Goal: Task Accomplishment & Management: Use online tool/utility

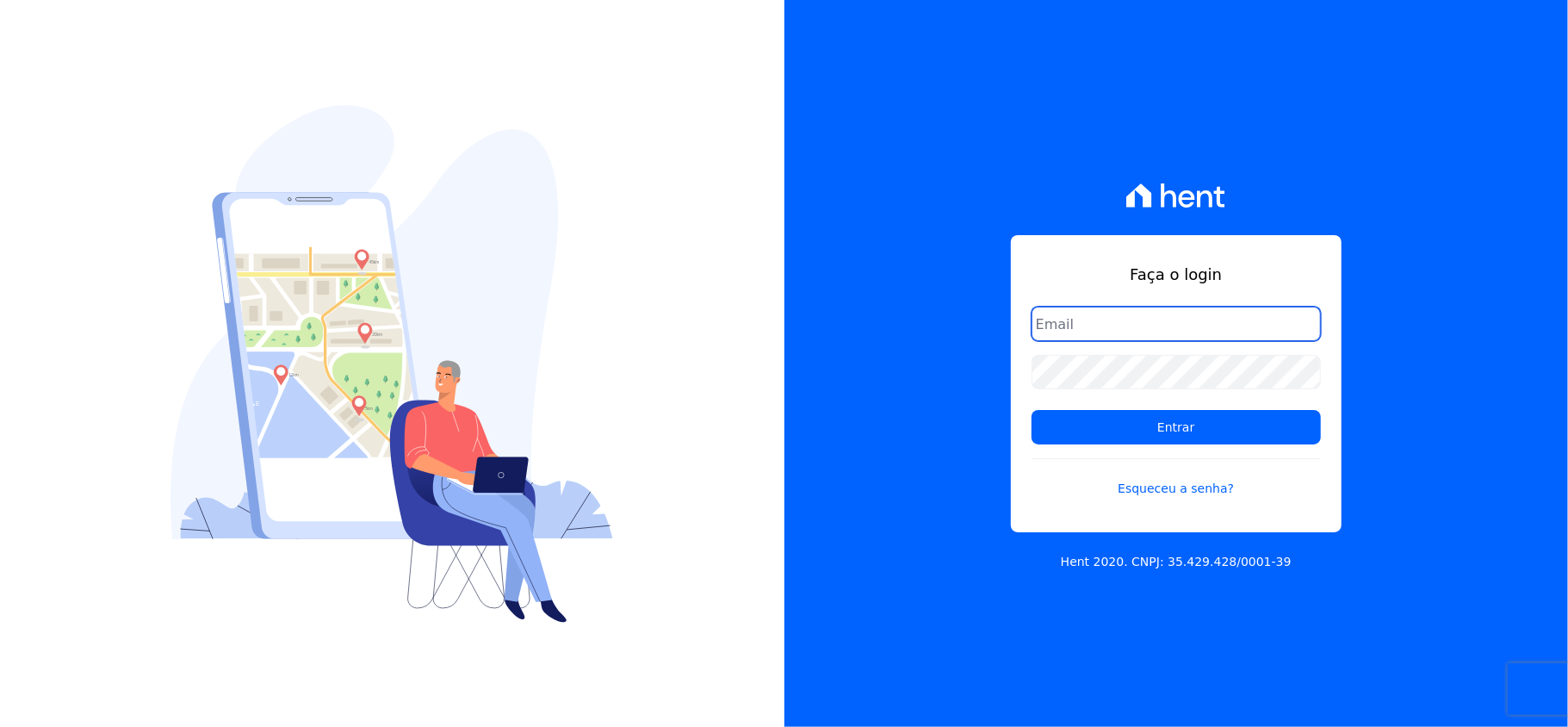
drag, startPoint x: 1152, startPoint y: 314, endPoint x: 1156, endPoint y: 322, distance: 8.9
click at [1155, 315] on input "email" at bounding box center [1176, 323] width 289 height 34
type input "[EMAIL_ADDRESS][DOMAIN_NAME]"
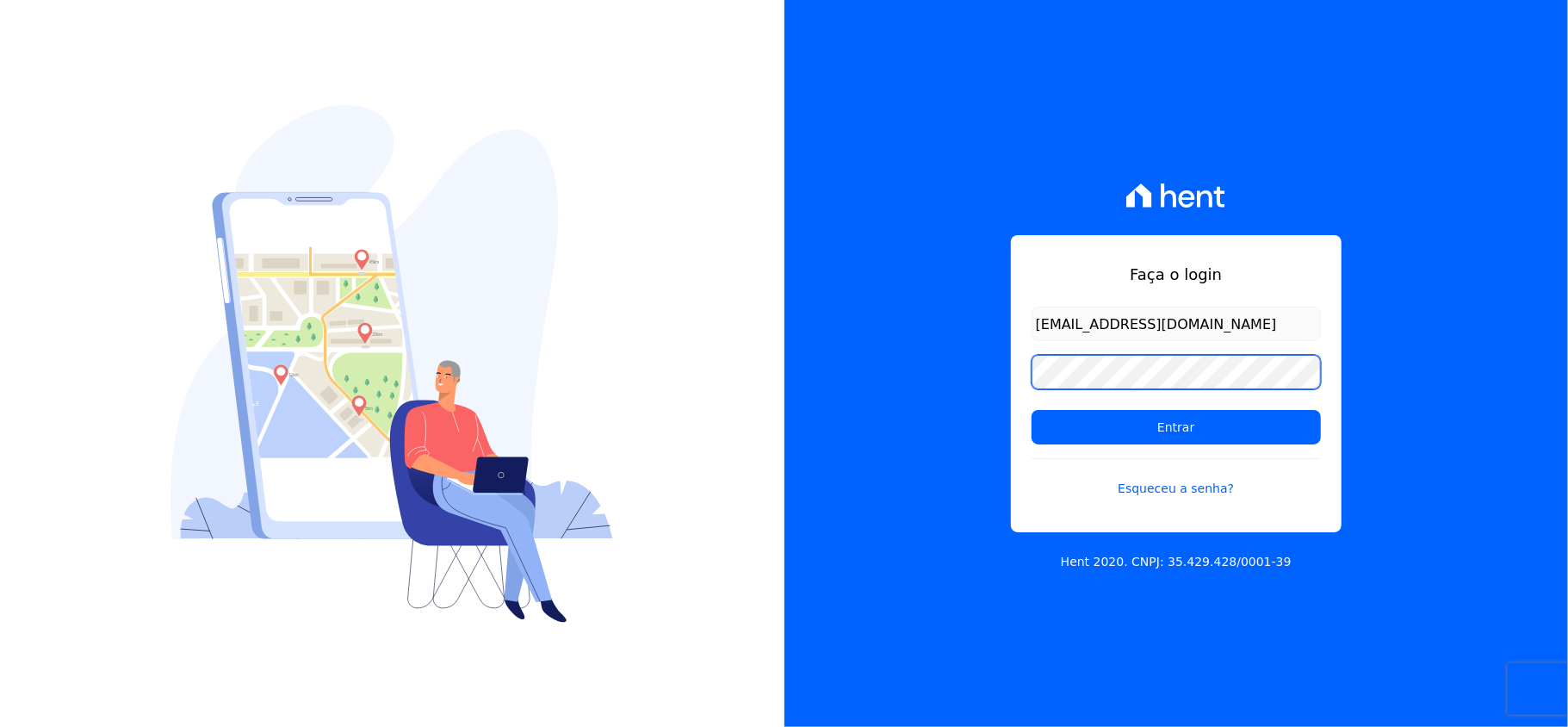
click at [1032, 410] on input "Entrar" at bounding box center [1176, 426] width 289 height 34
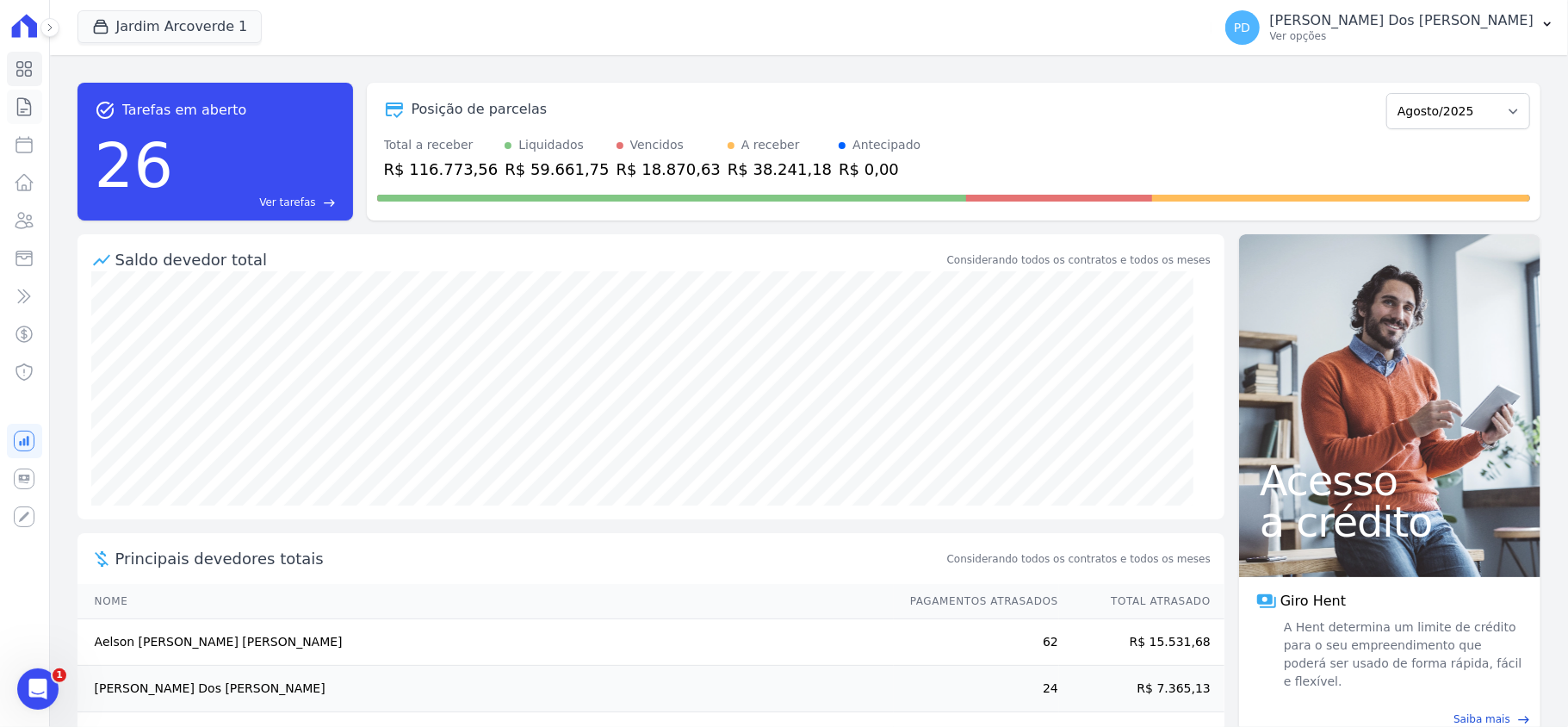
click at [18, 114] on icon at bounding box center [24, 107] width 13 height 17
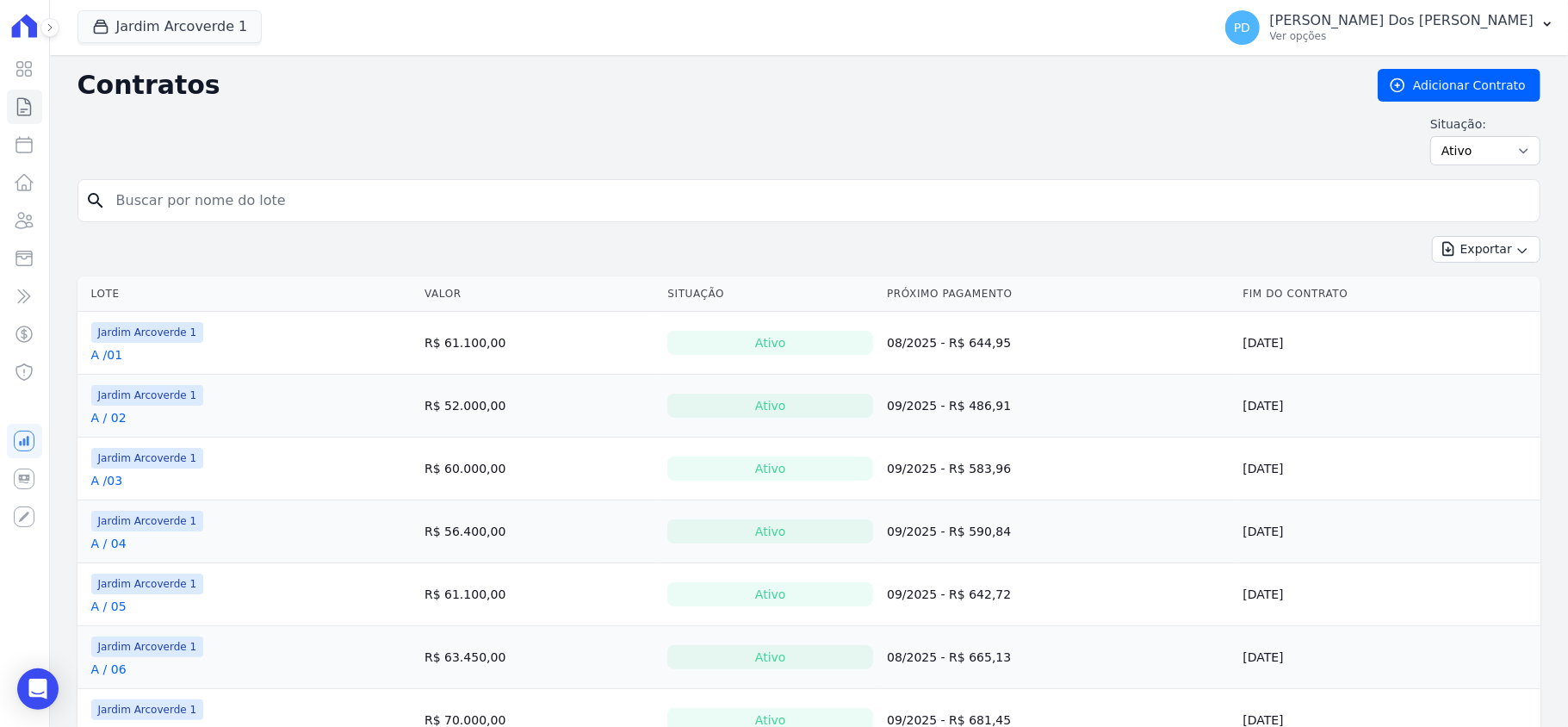
click at [386, 209] on input "search" at bounding box center [819, 200] width 1427 height 34
type input "c / 18"
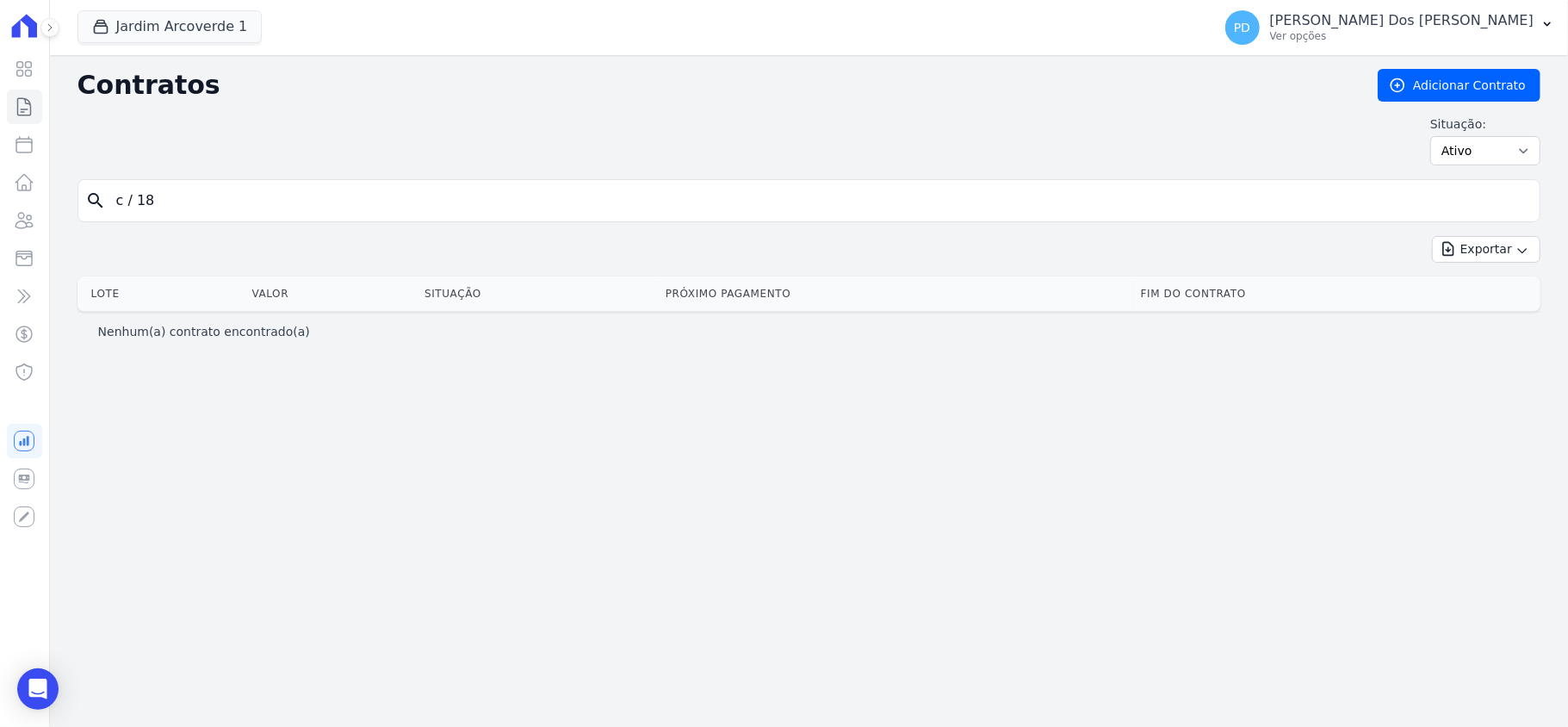
drag, startPoint x: 131, startPoint y: 214, endPoint x: 1042, endPoint y: 215, distance: 911.0
click at [132, 212] on input "c / 18" at bounding box center [819, 200] width 1427 height 34
type input "c /18"
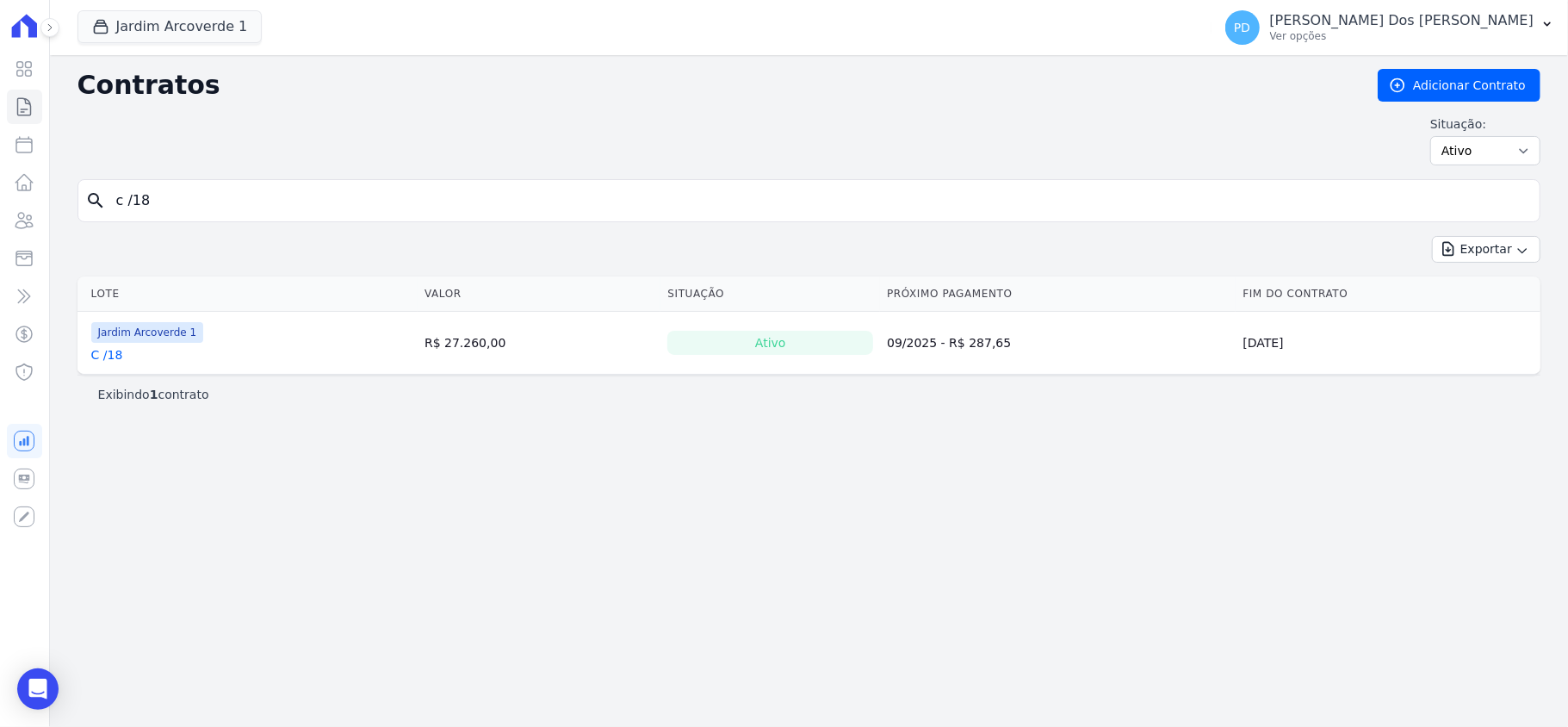
click at [133, 201] on input "c /18" at bounding box center [819, 200] width 1427 height 34
type input "c / 18"
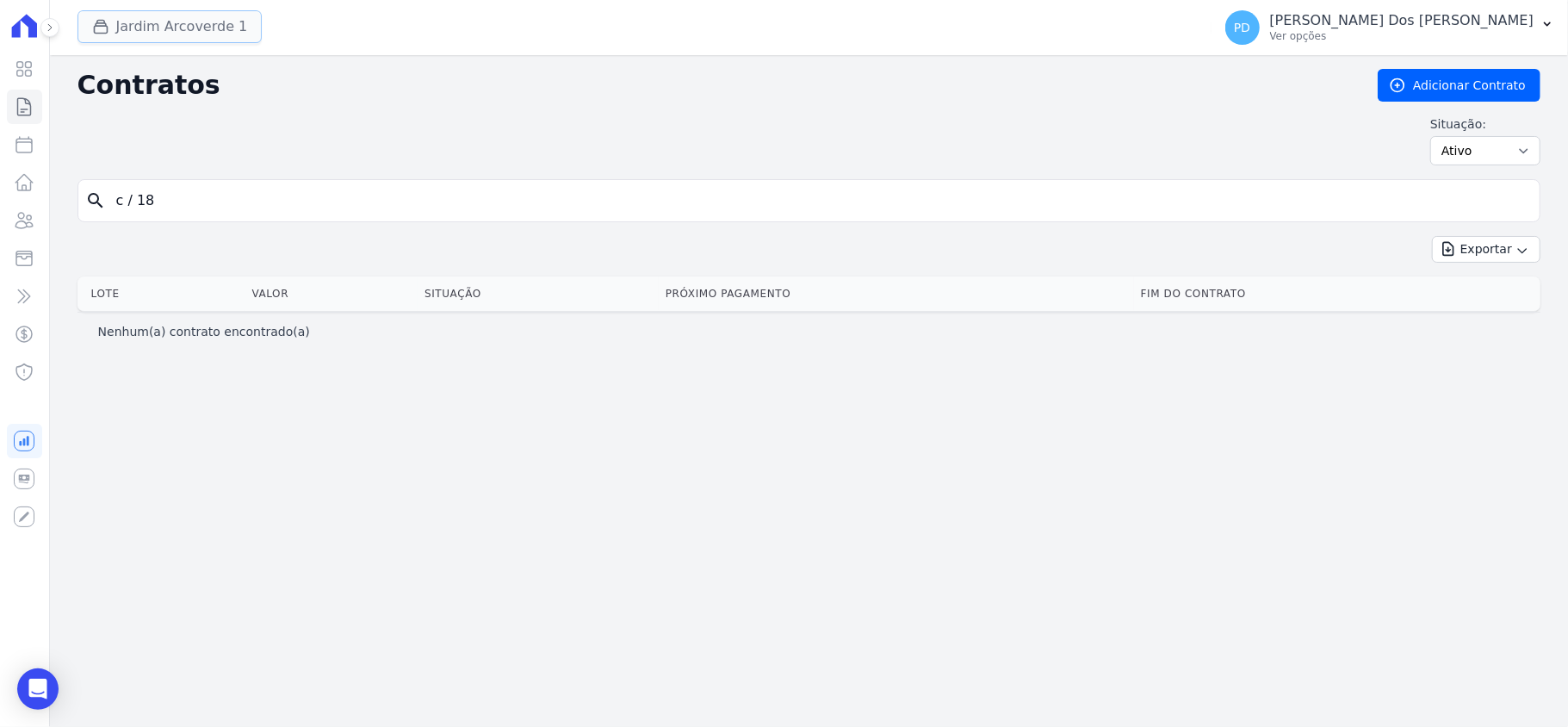
click at [176, 12] on button "Jardim Arcoverde 1" at bounding box center [170, 26] width 185 height 32
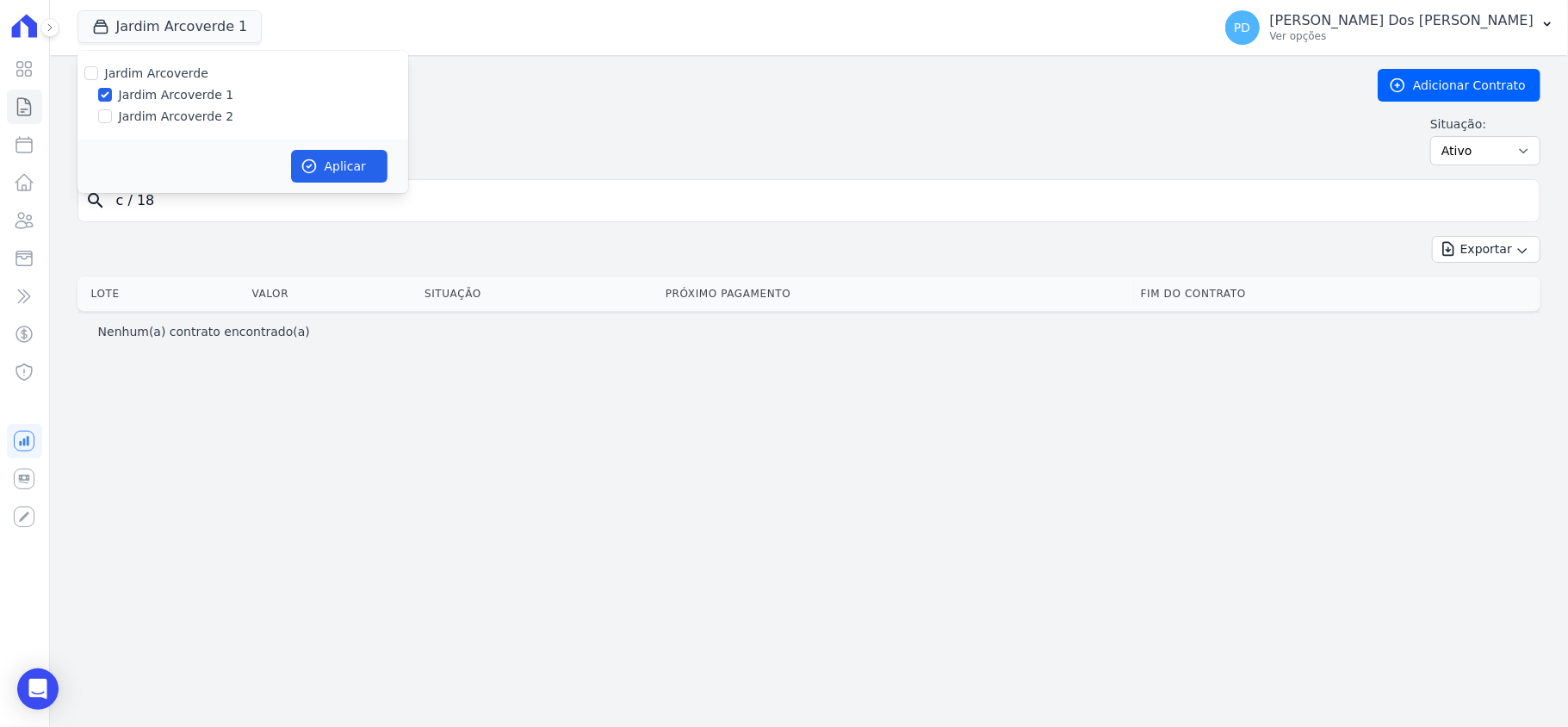
click at [158, 111] on label "Jardim Arcoverde 2" at bounding box center [176, 116] width 115 height 18
click at [112, 111] on input "Jardim Arcoverde 2" at bounding box center [105, 116] width 14 height 14
checkbox input "true"
click at [376, 153] on button "Aplicar" at bounding box center [339, 166] width 96 height 32
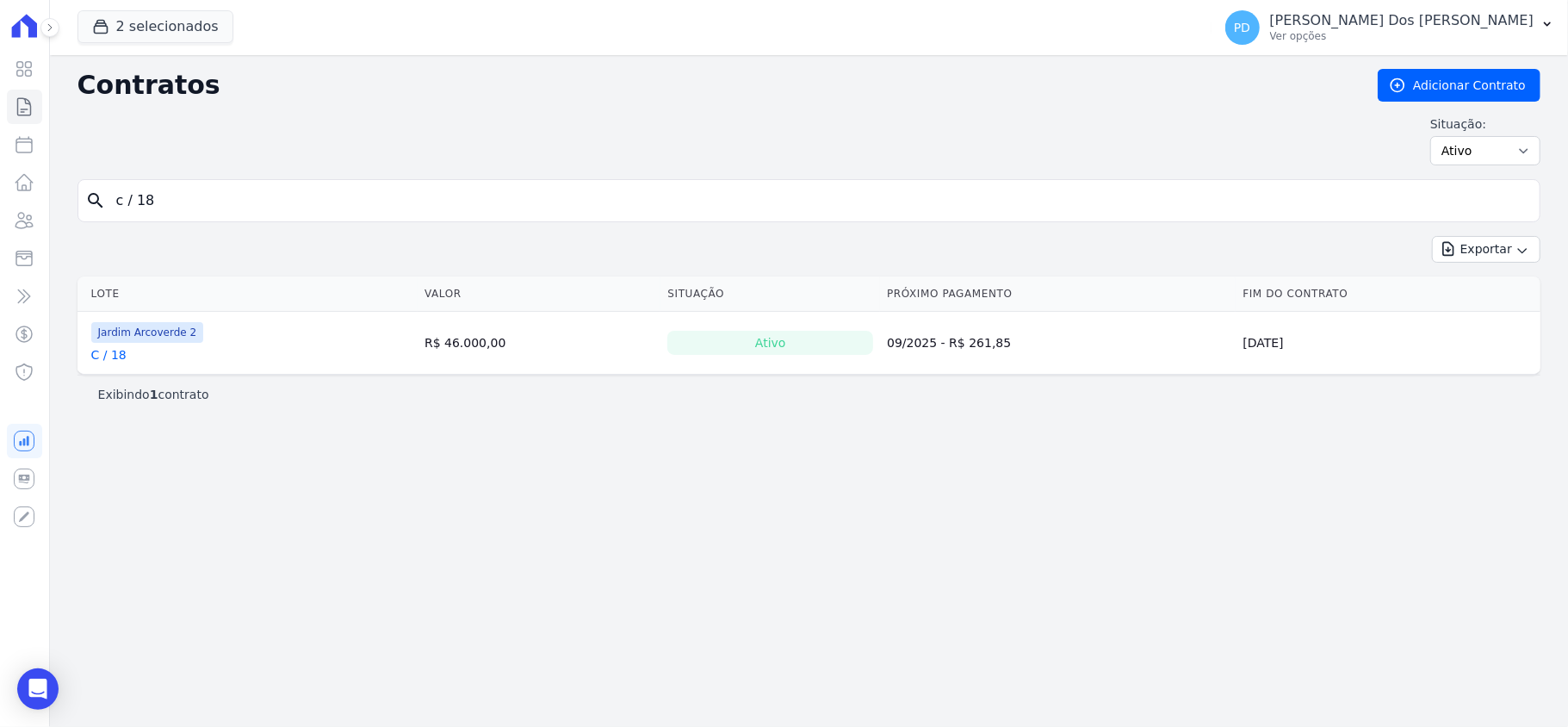
drag, startPoint x: 135, startPoint y: 195, endPoint x: 759, endPoint y: 201, distance: 624.0
click at [136, 195] on input "c / 18" at bounding box center [819, 200] width 1427 height 34
type input "c / 8"
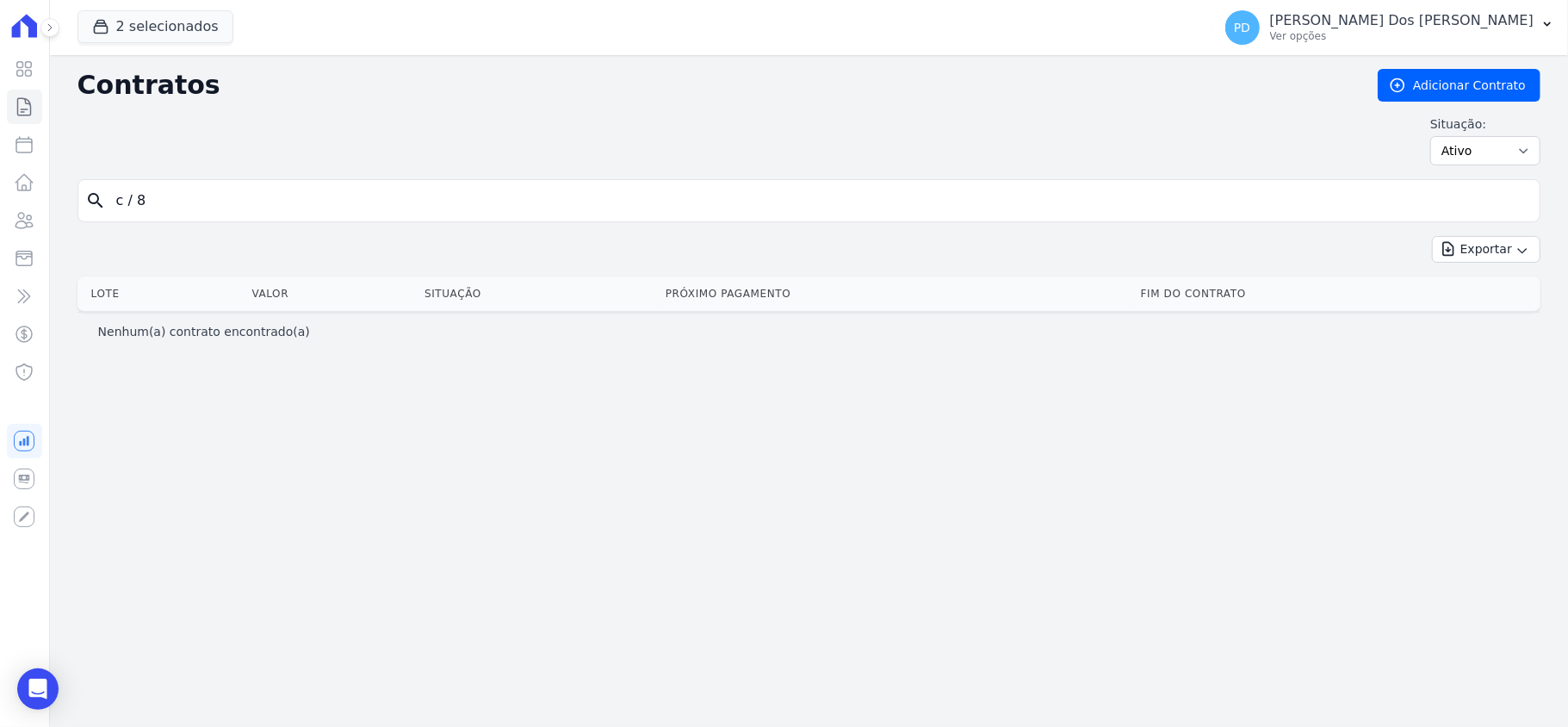
click at [132, 197] on input "c / 8" at bounding box center [819, 200] width 1427 height 34
type input "c /18"
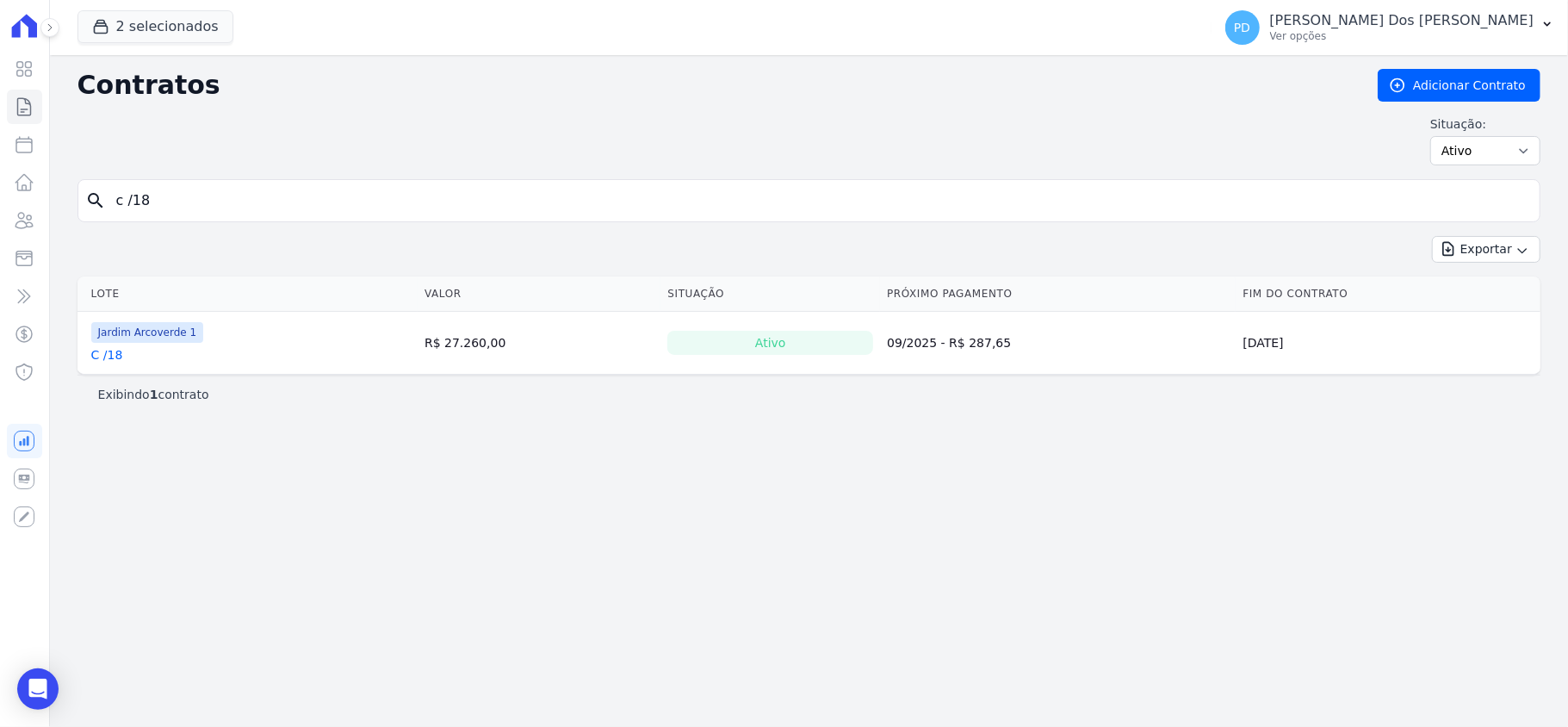
drag, startPoint x: 121, startPoint y: 356, endPoint x: 100, endPoint y: 358, distance: 21.1
click at [103, 358] on div "C /18" at bounding box center [148, 355] width 113 height 17
click at [94, 359] on link "C /18" at bounding box center [107, 355] width 31 height 17
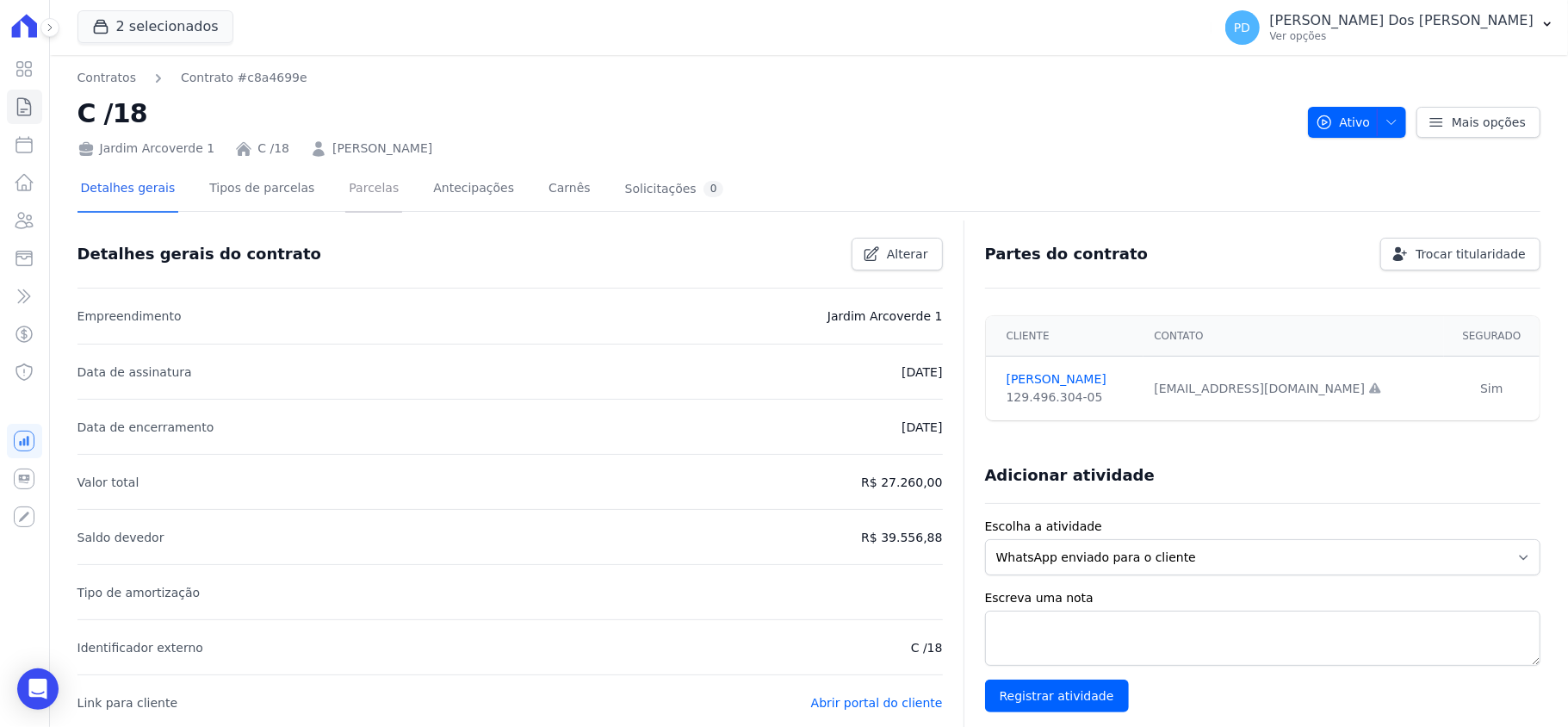
click at [358, 197] on link "Parcelas" at bounding box center [373, 190] width 57 height 45
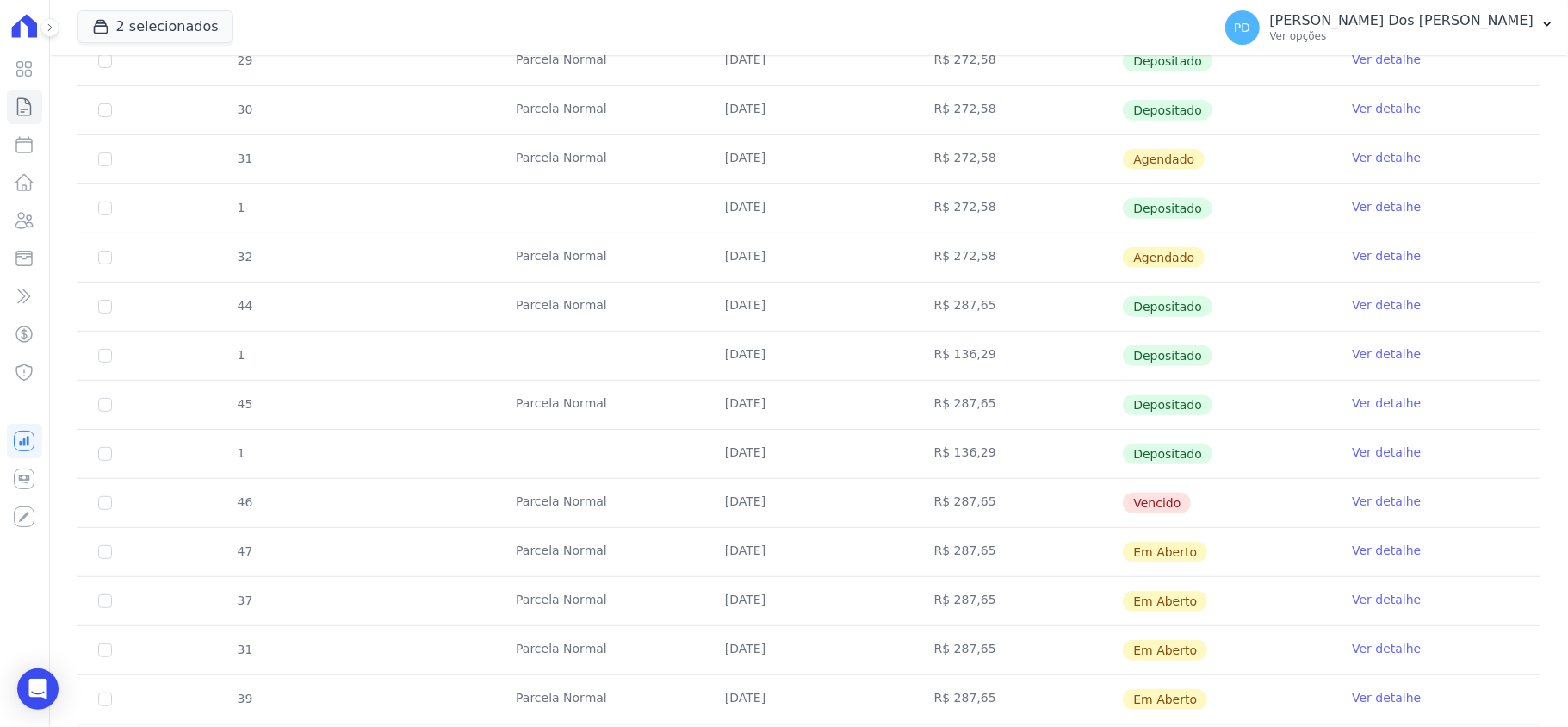
scroll to position [574, 0]
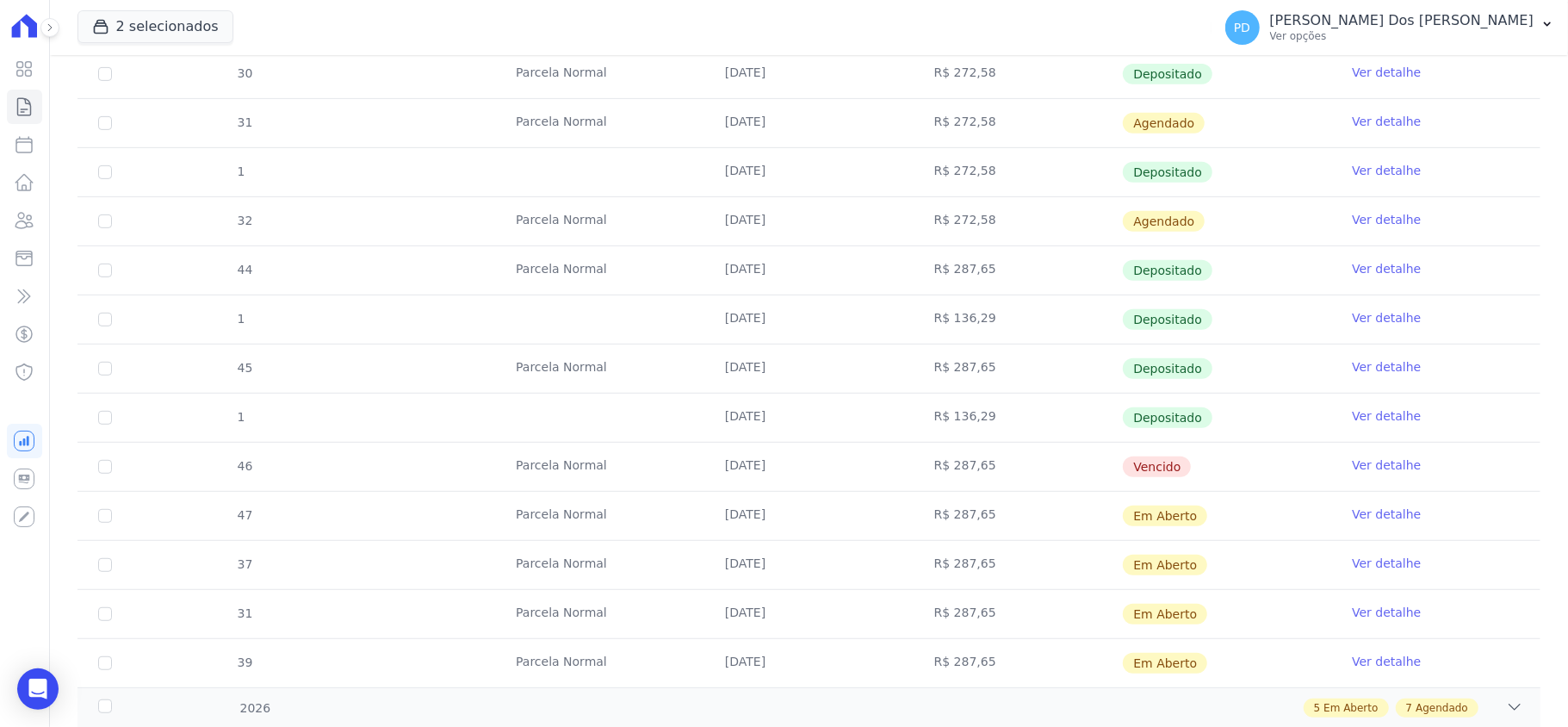
click at [1375, 468] on link "Ver detalhe" at bounding box center [1386, 466] width 69 height 17
click at [1352, 467] on link "Ver detalhe" at bounding box center [1386, 466] width 69 height 17
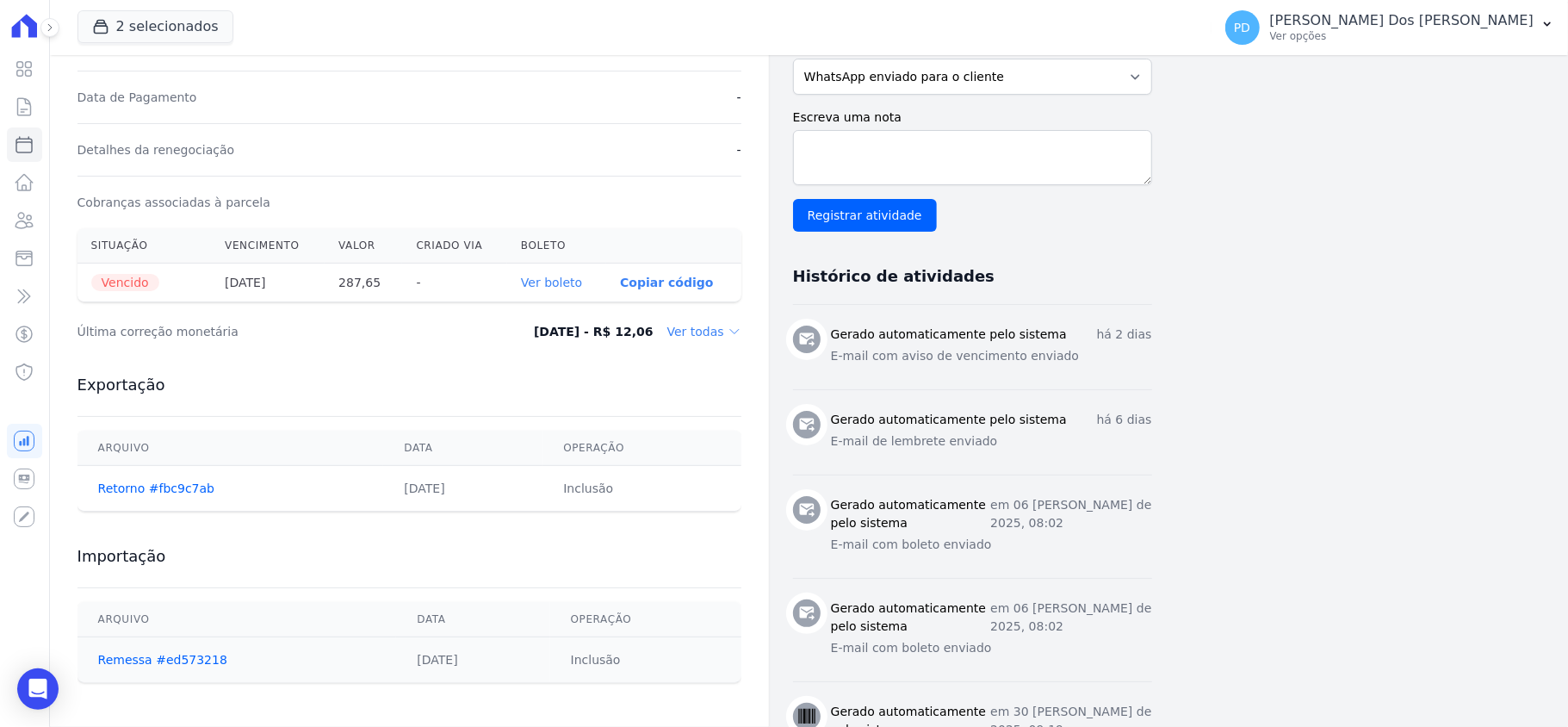
scroll to position [460, 0]
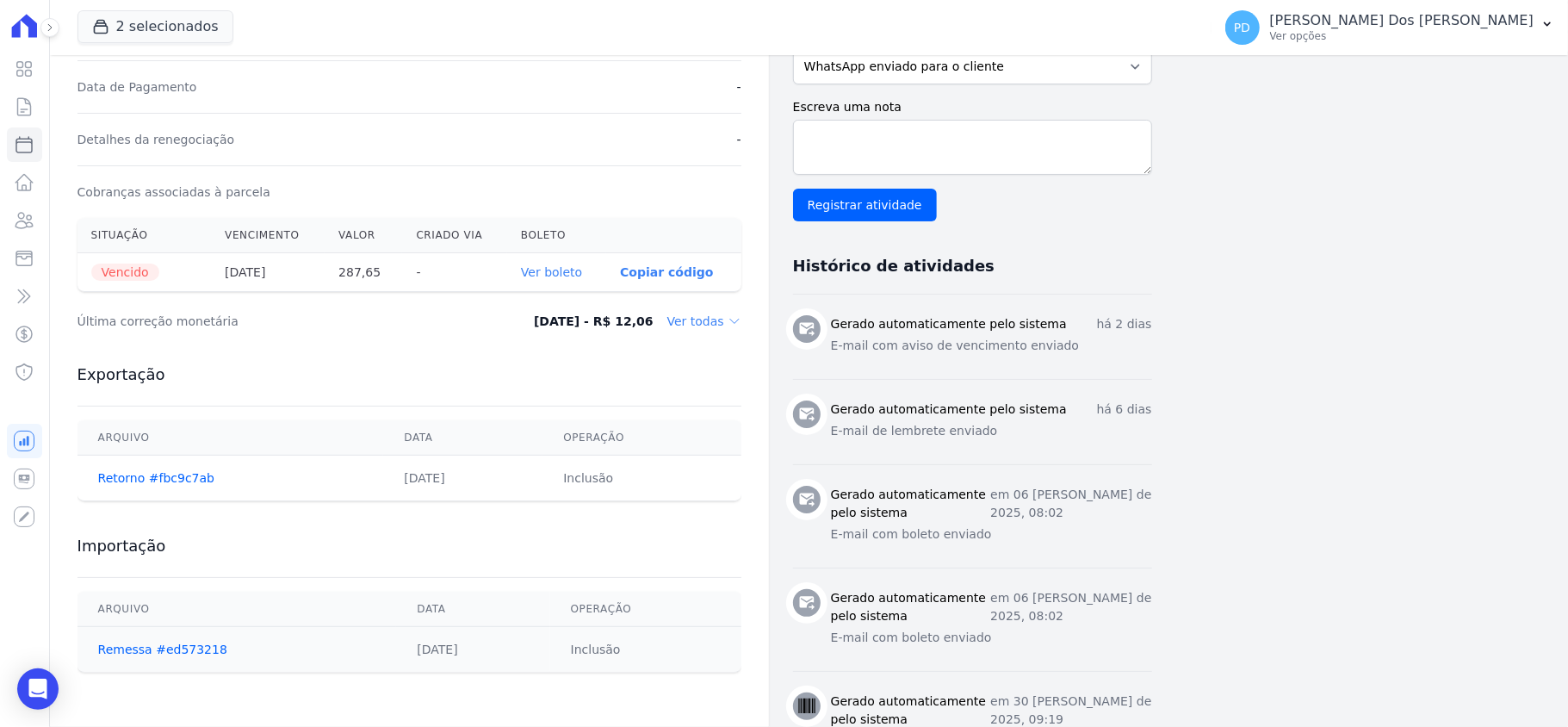
click at [556, 267] on link "Ver boleto" at bounding box center [552, 273] width 61 height 14
click at [19, 90] on link "Contratos" at bounding box center [24, 107] width 35 height 34
click at [18, 110] on icon at bounding box center [24, 107] width 13 height 17
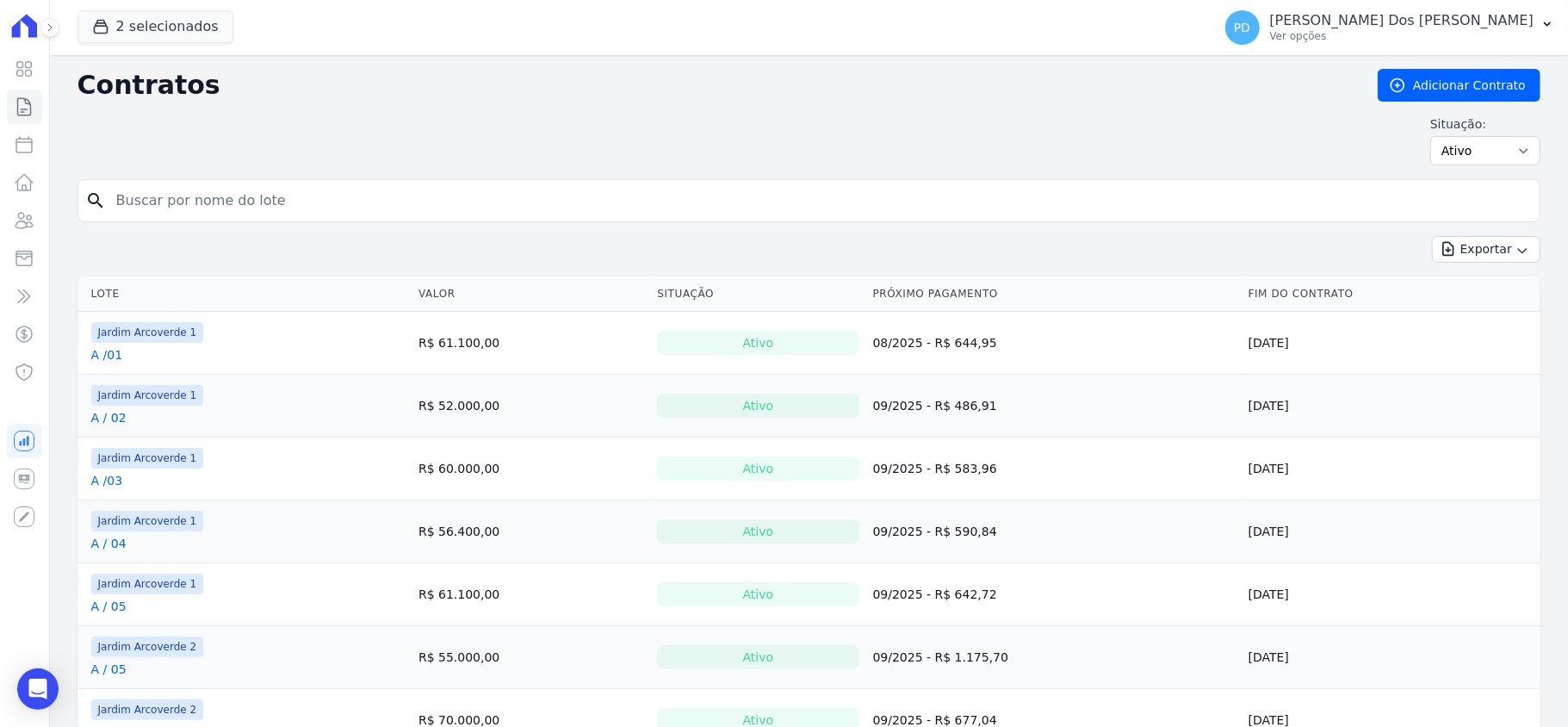
drag, startPoint x: 291, startPoint y: 205, endPoint x: 294, endPoint y: 193, distance: 12.4
click at [291, 205] on input "search" at bounding box center [819, 200] width 1427 height 34
type input "a / 08"
